Goal: Find specific page/section: Find specific page/section

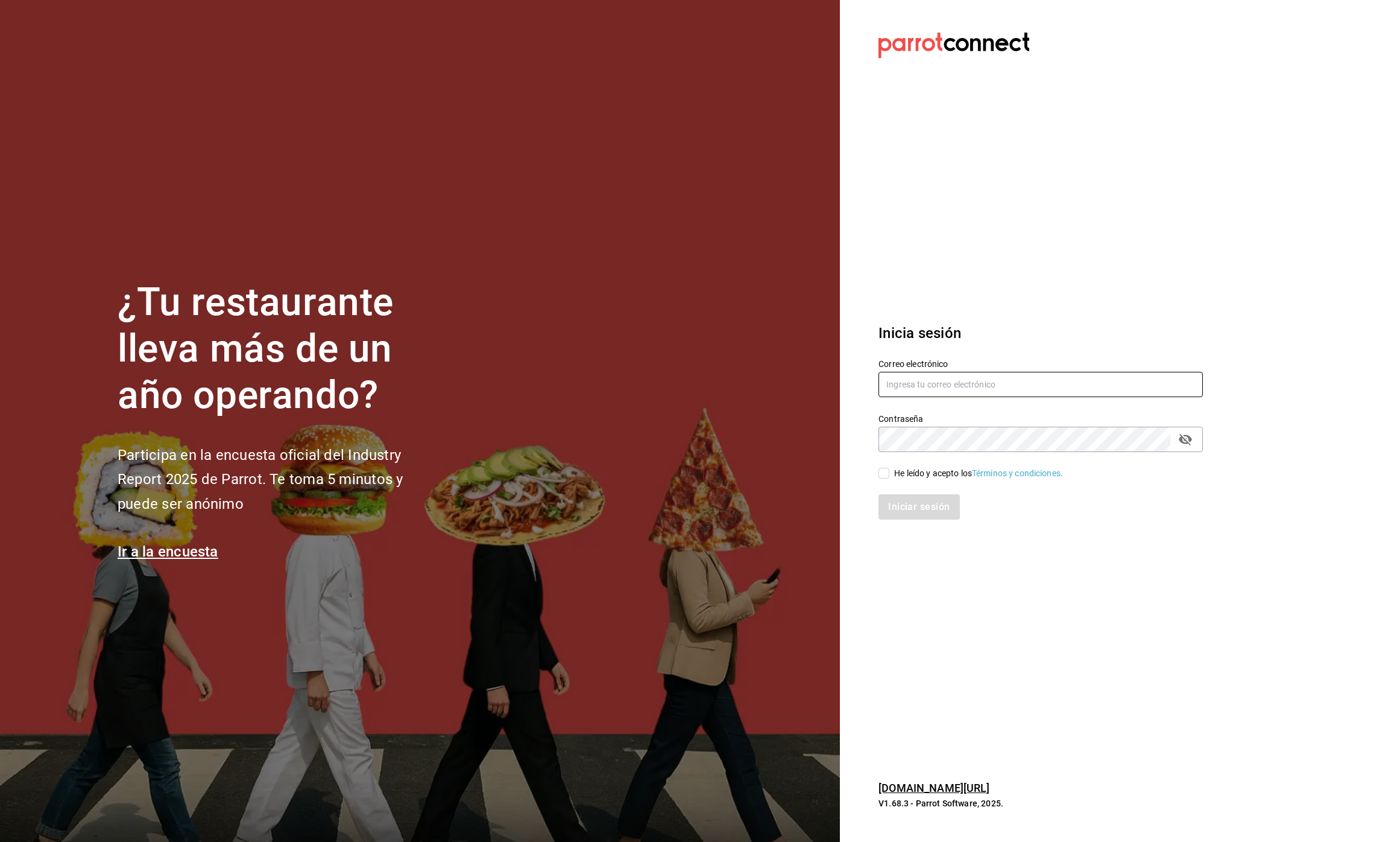
click at [997, 389] on input "text" at bounding box center [1041, 384] width 325 height 25
click at [0, 841] on com-1password-button at bounding box center [0, 842] width 0 height 0
type input "fonda@parrotsoftware.io"
checkbox input "true"
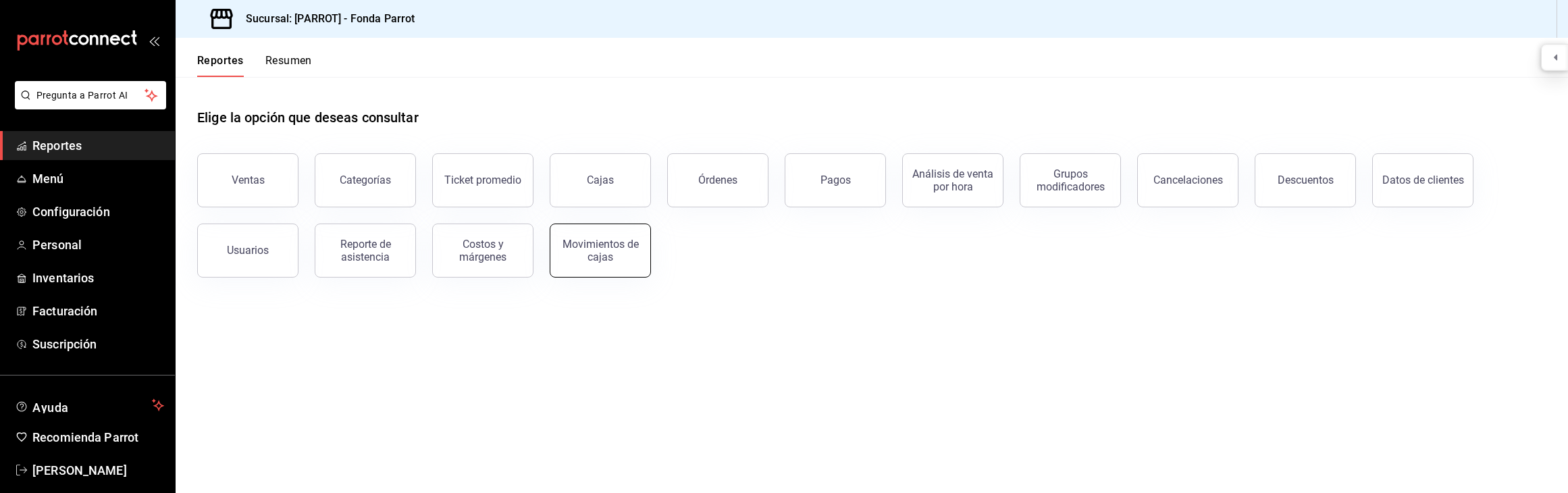
click at [605, 259] on div "Movimientos de cajas" at bounding box center [600, 250] width 84 height 26
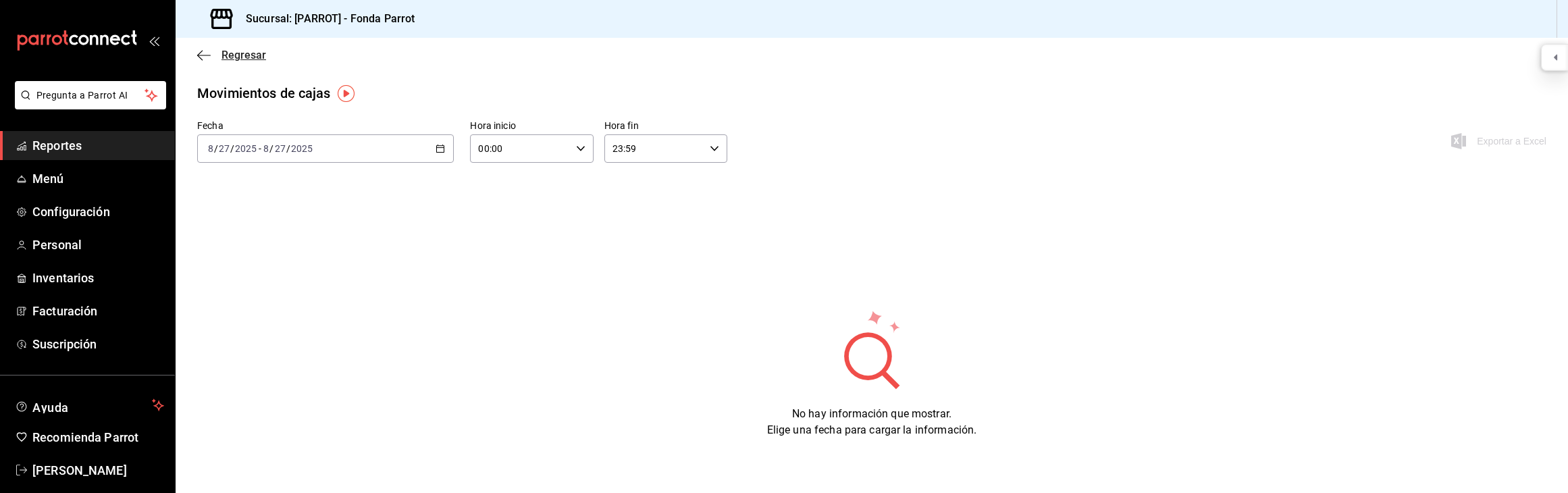
click at [212, 54] on span "Regresar" at bounding box center [232, 55] width 69 height 13
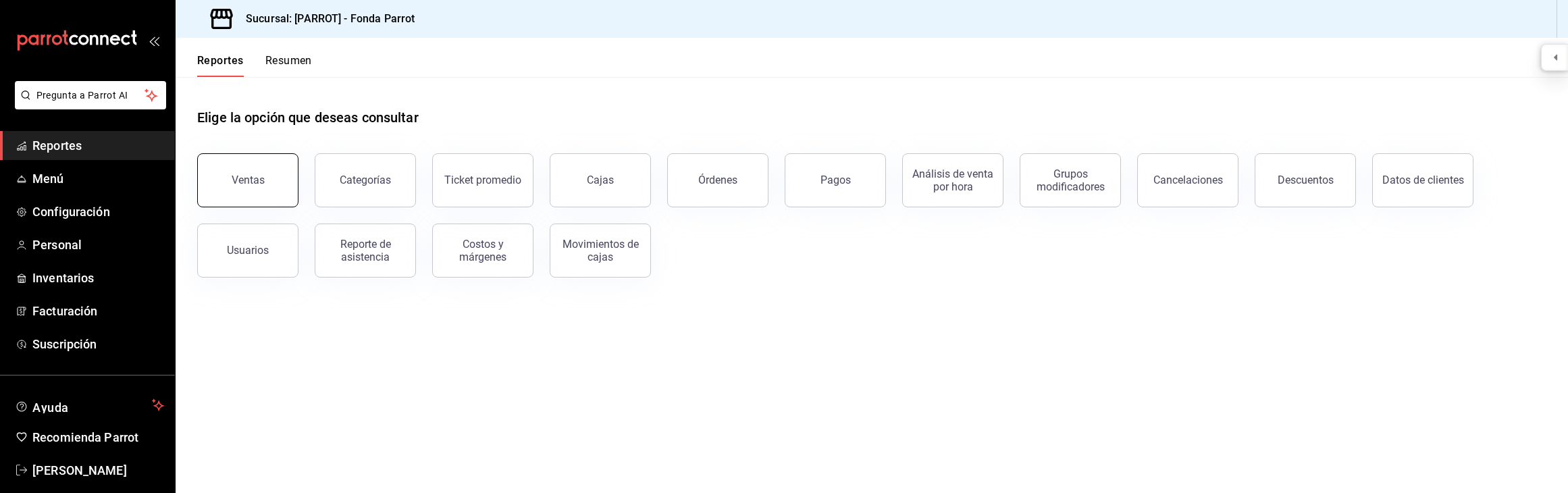
click at [289, 180] on button "Ventas" at bounding box center [248, 180] width 102 height 54
